Goal: Navigation & Orientation: Find specific page/section

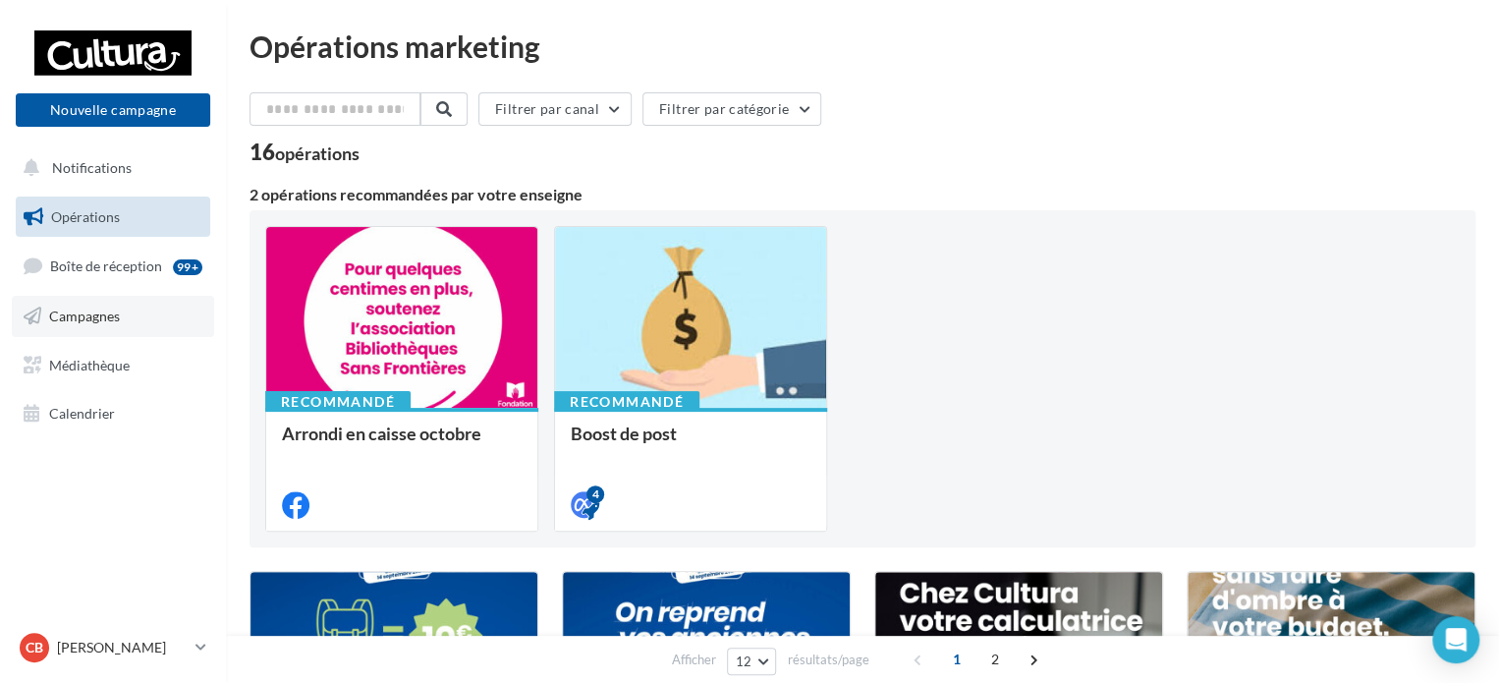
click at [102, 314] on span "Campagnes" at bounding box center [84, 315] width 71 height 17
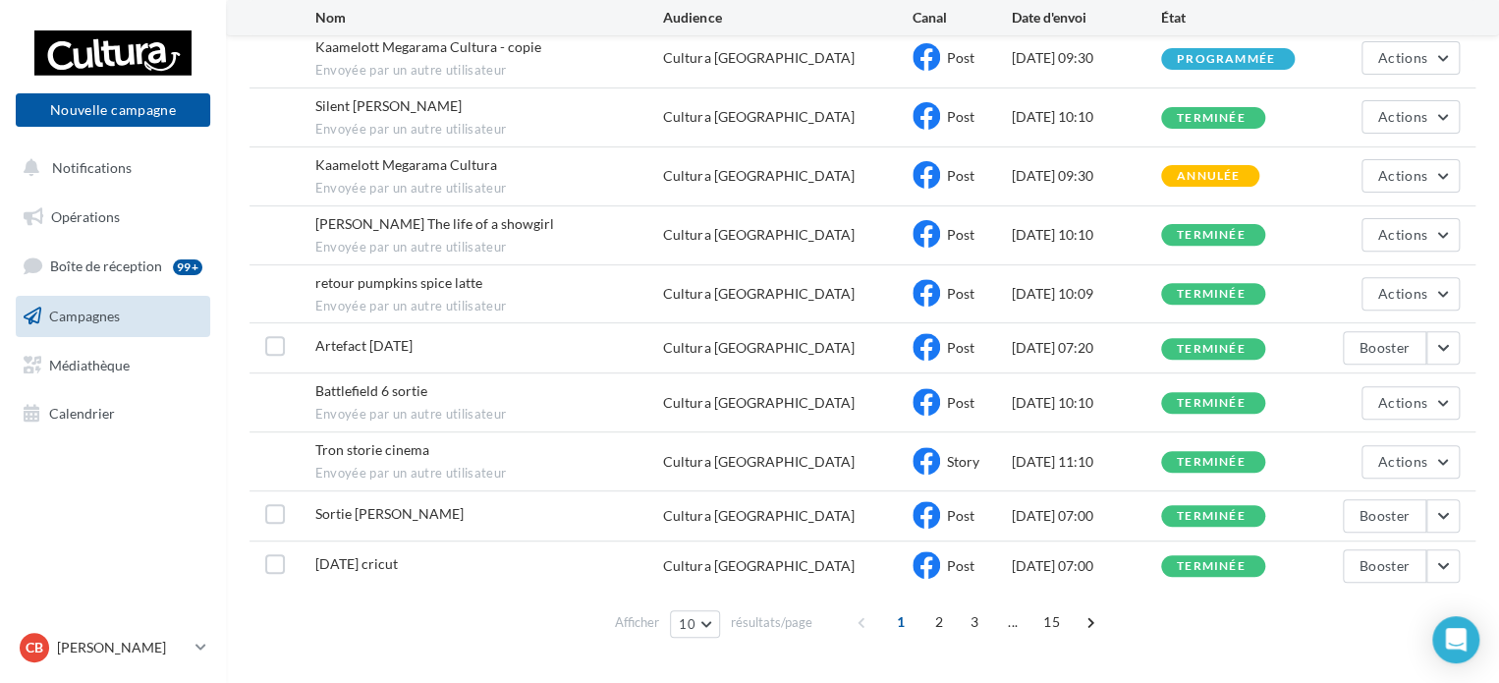
scroll to position [271, 0]
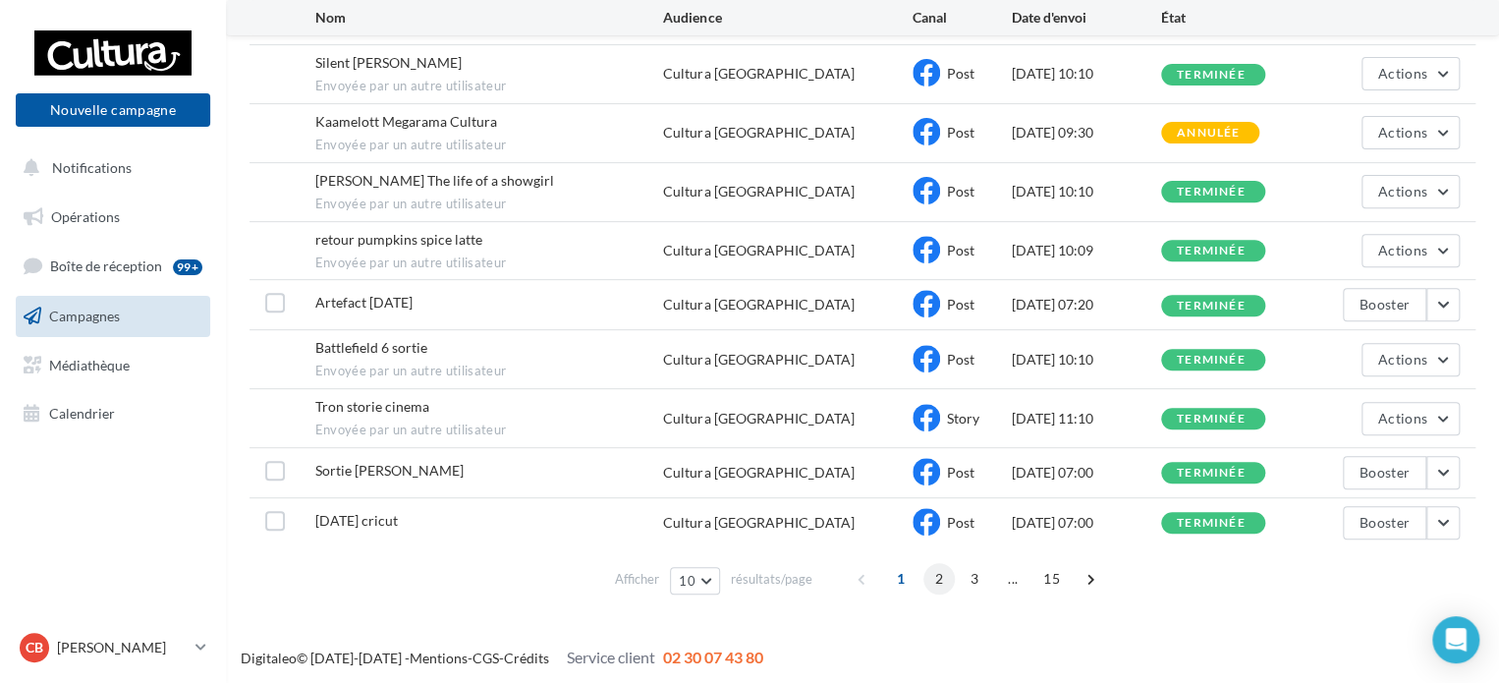
click at [942, 574] on span "2" at bounding box center [938, 578] width 31 height 31
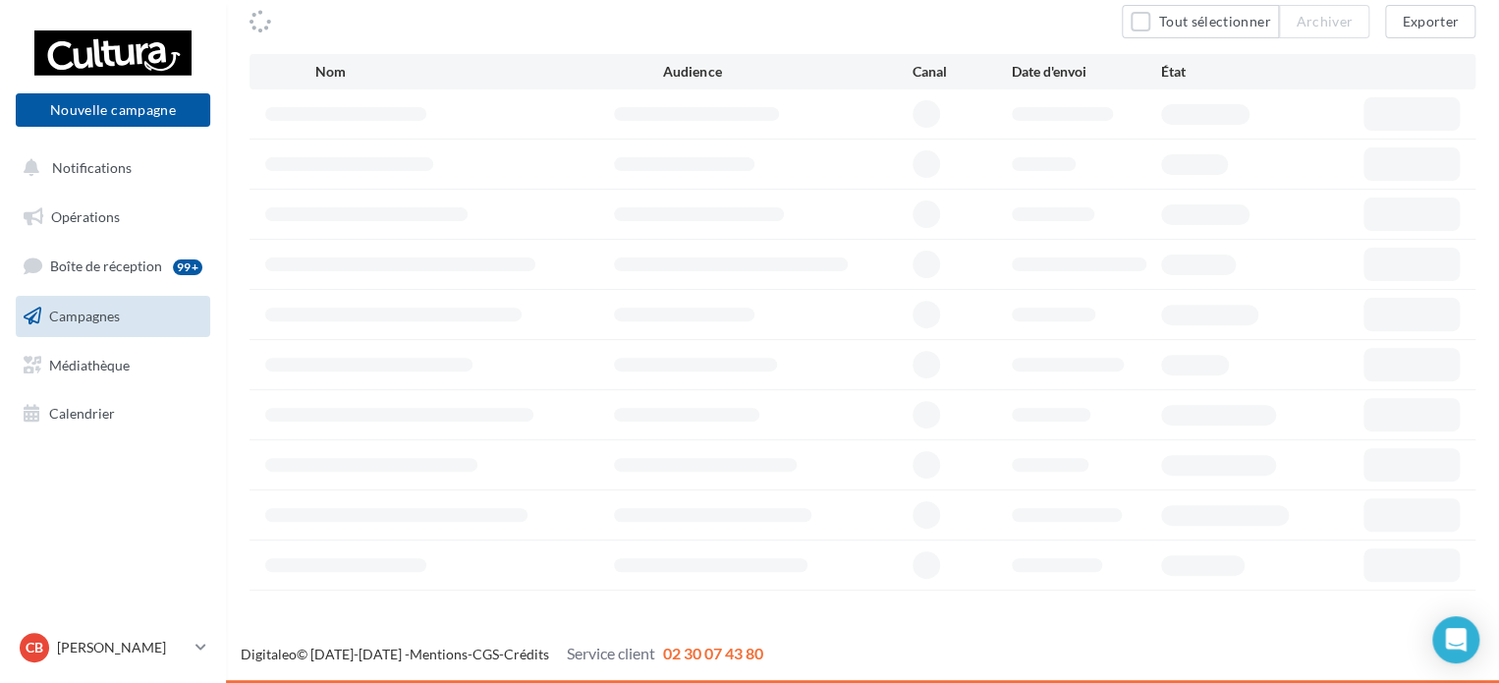
scroll to position [165, 0]
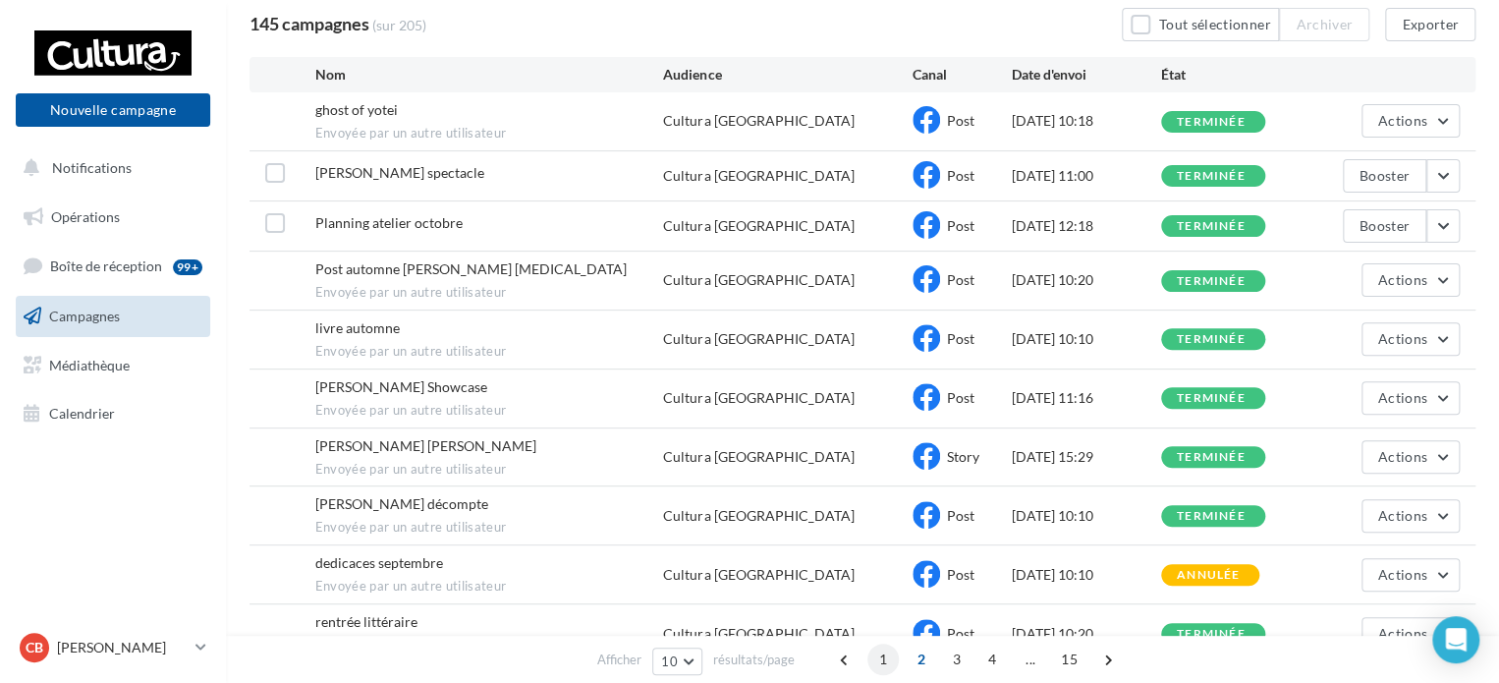
click at [872, 659] on span "1" at bounding box center [882, 658] width 31 height 31
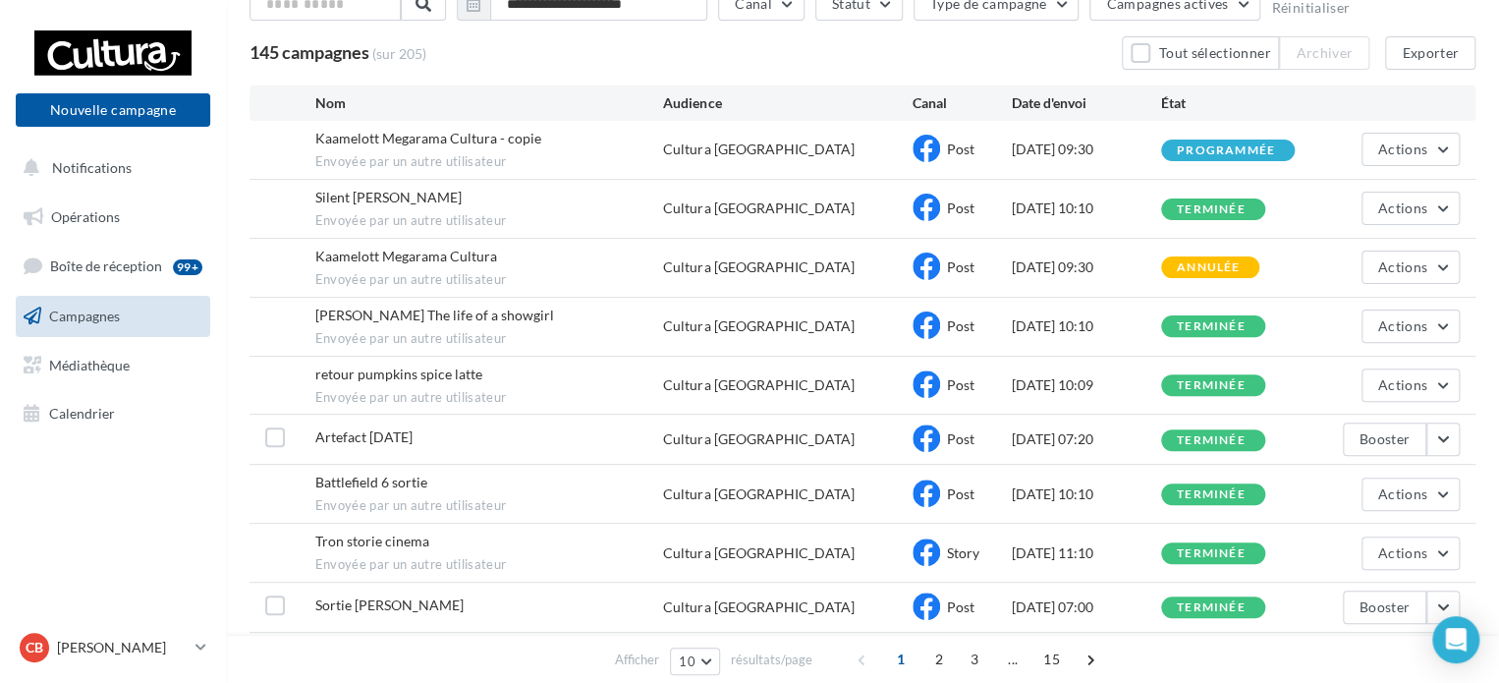
scroll to position [75, 0]
